Goal: Contribute content: Add original content to the website for others to see

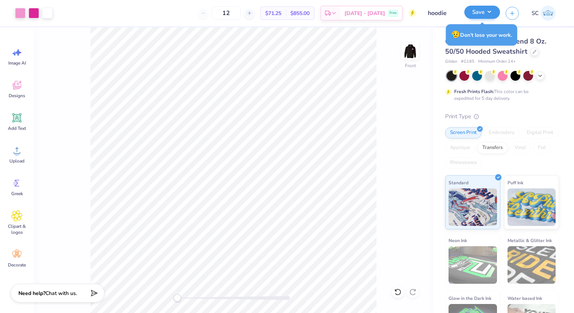
type input "hoodie"
click at [489, 10] on button "Save" at bounding box center [482, 12] width 36 height 13
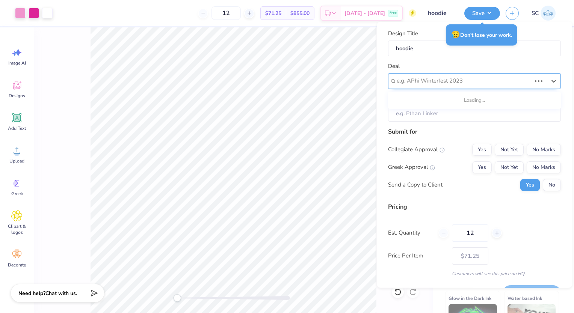
click at [424, 82] on div at bounding box center [464, 81] width 134 height 10
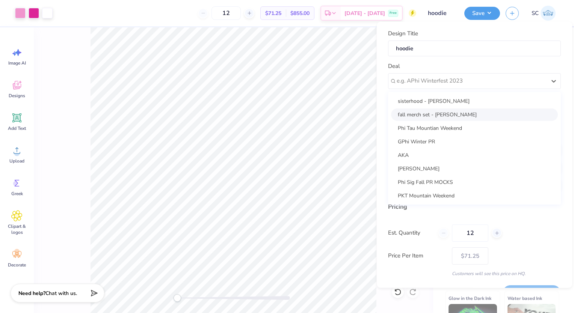
click at [430, 111] on div "fall merch set - [PERSON_NAME]" at bounding box center [474, 114] width 167 height 12
type input "[PERSON_NAME]"
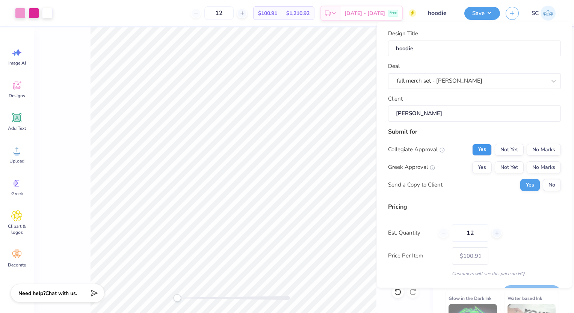
click at [474, 152] on button "Yes" at bounding box center [482, 149] width 20 height 12
click at [475, 165] on button "Yes" at bounding box center [482, 167] width 20 height 12
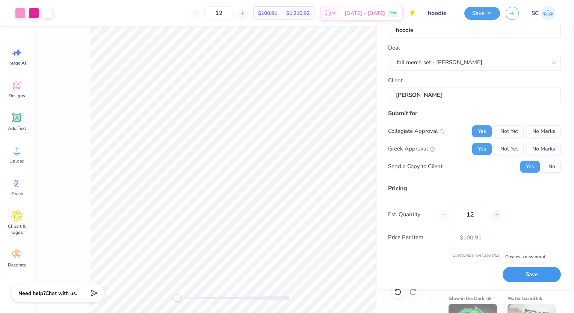
click at [519, 268] on button "Save" at bounding box center [531, 274] width 58 height 15
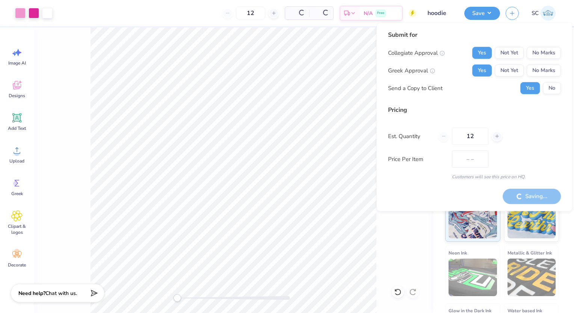
type input "$71.25"
